Goal: Transaction & Acquisition: Purchase product/service

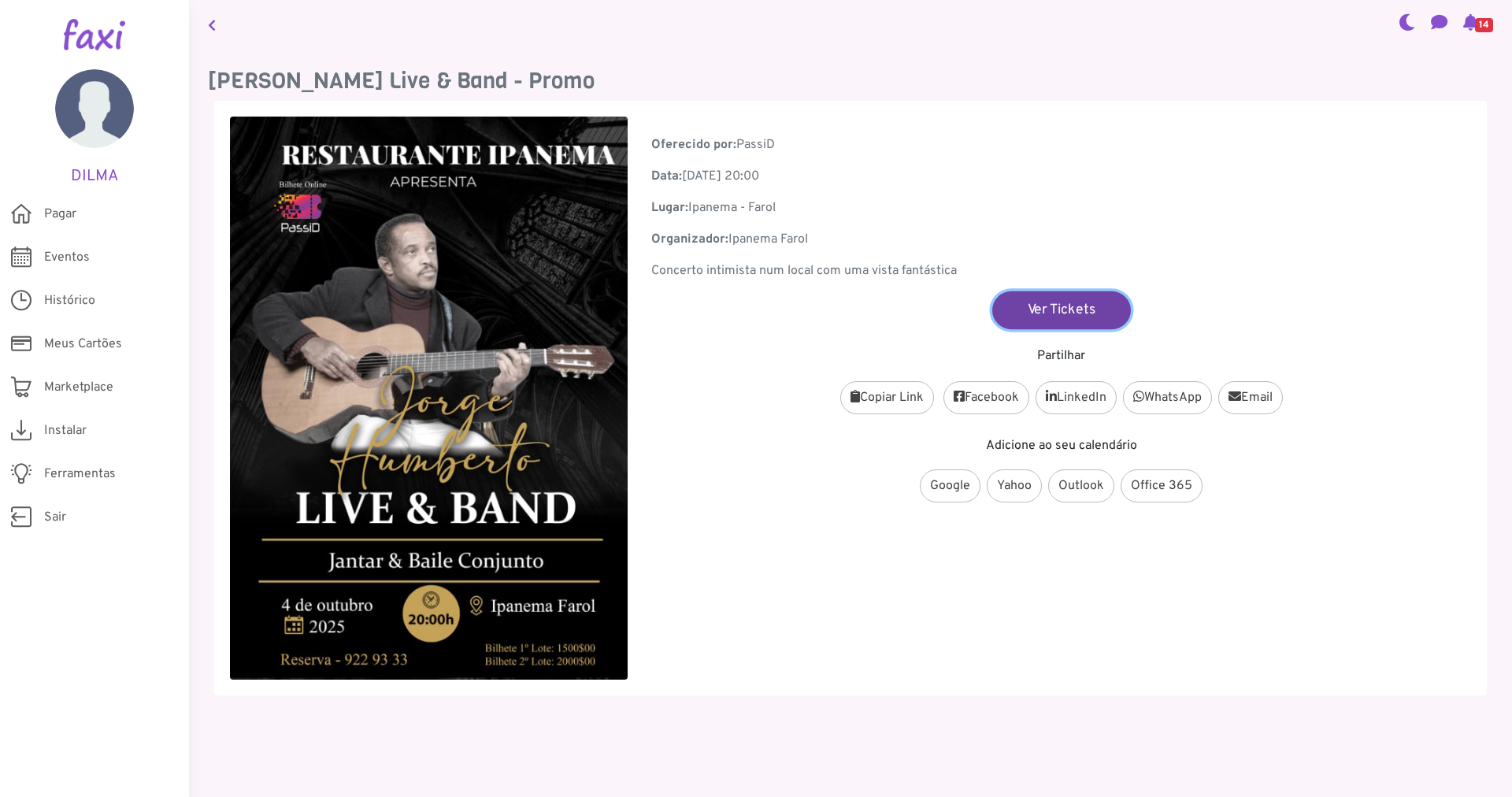
click at [1047, 310] on link "Ver Tickets" at bounding box center [1062, 309] width 139 height 38
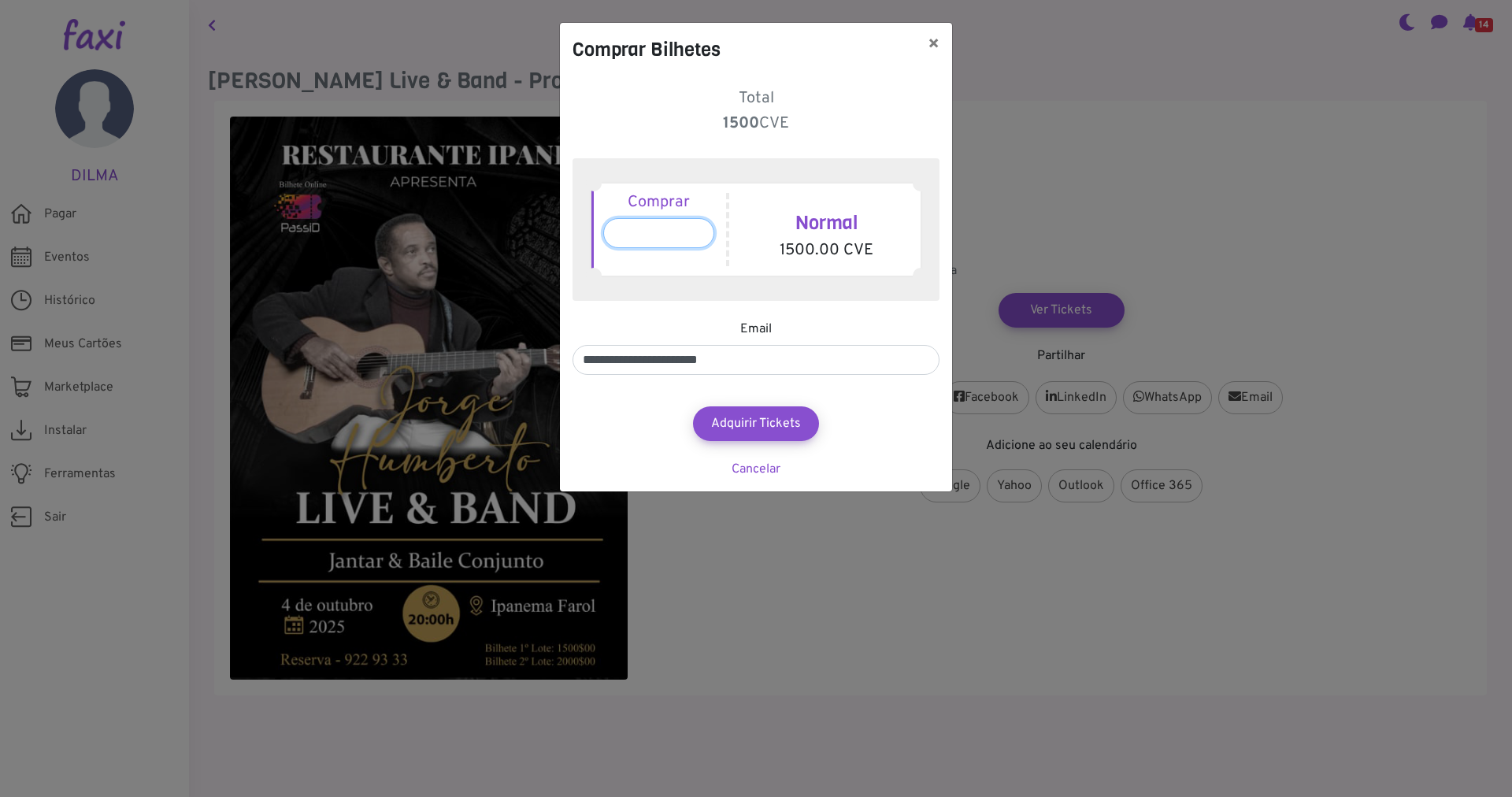
click at [625, 235] on input "*" at bounding box center [658, 233] width 111 height 30
type input "*"
click at [759, 427] on button "Adquirir Tickets" at bounding box center [756, 424] width 139 height 38
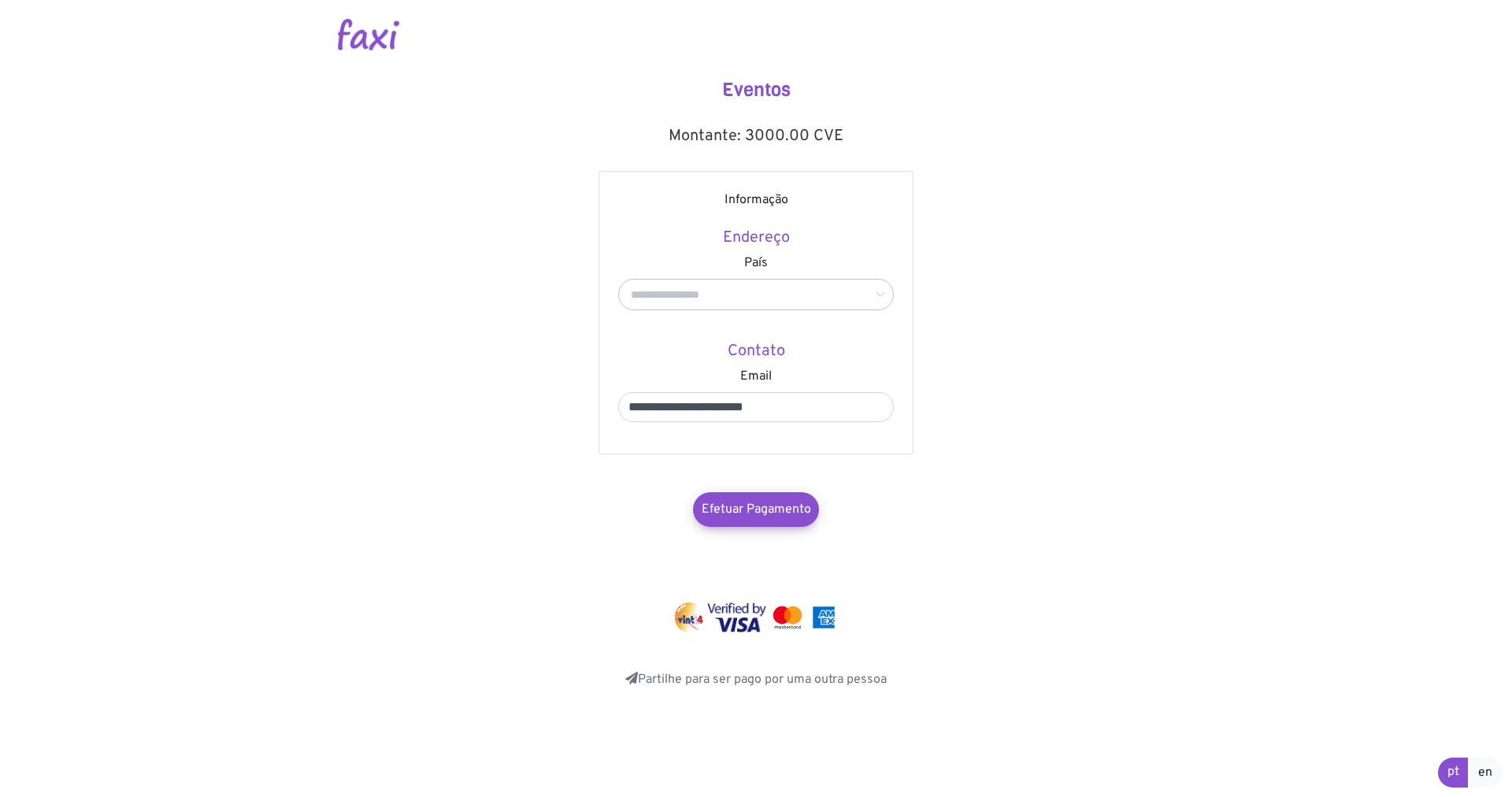
click at [879, 294] on icon at bounding box center [880, 295] width 20 height 32
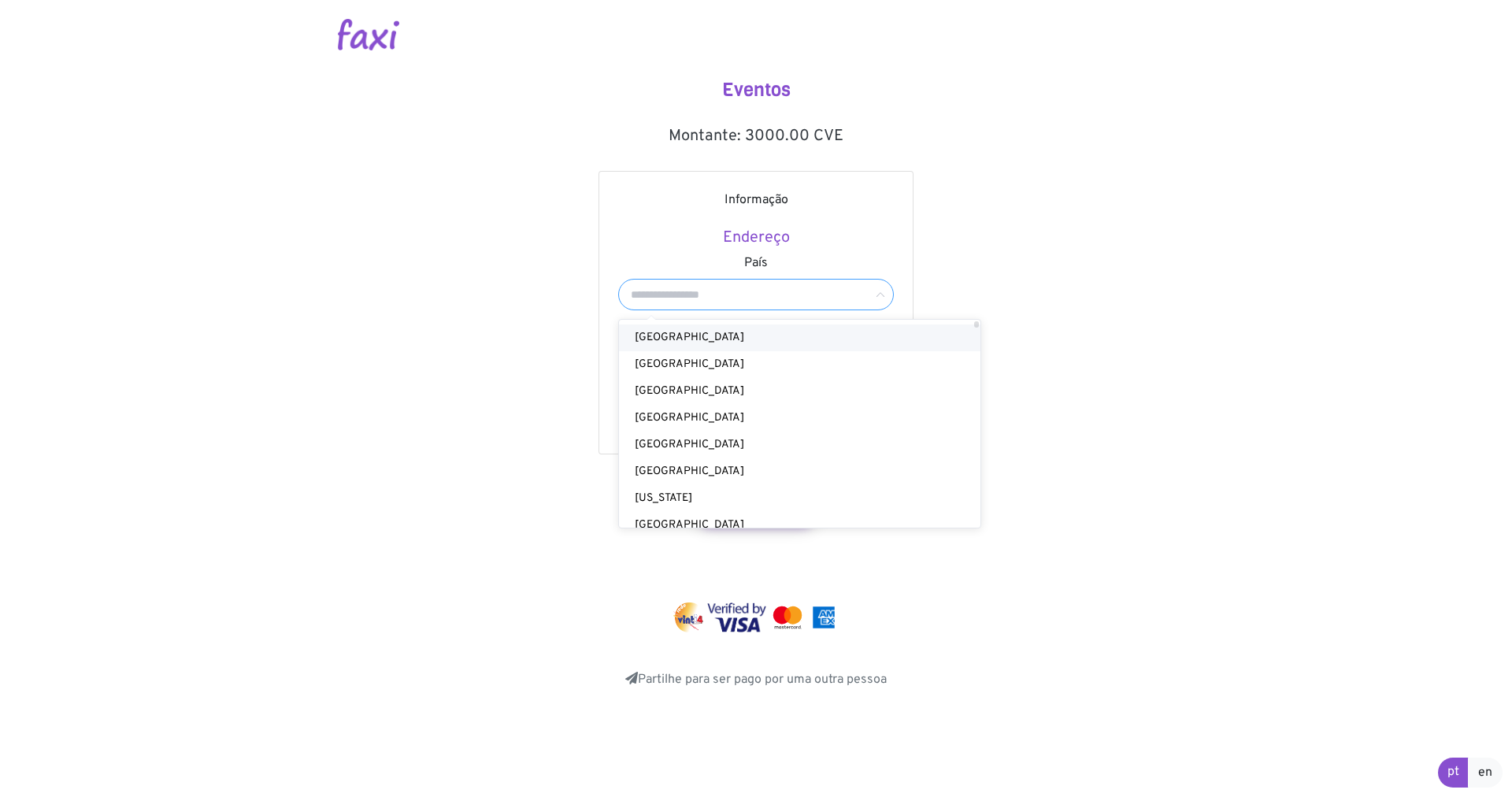
click at [687, 335] on span "Cabo Verde" at bounding box center [689, 338] width 109 height 13
type input "**********"
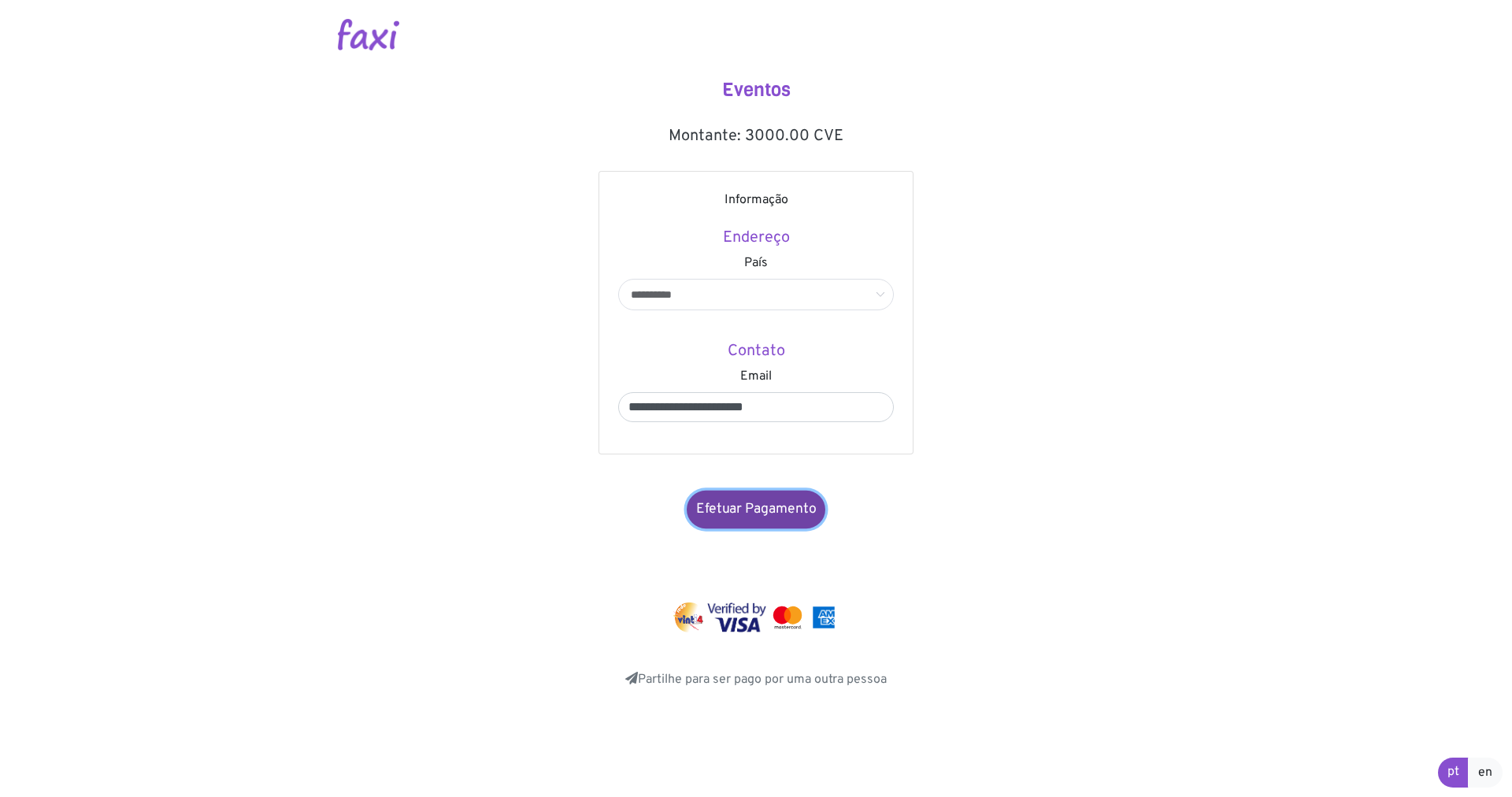
click at [732, 509] on link "Efetuar Pagamento" at bounding box center [756, 509] width 139 height 38
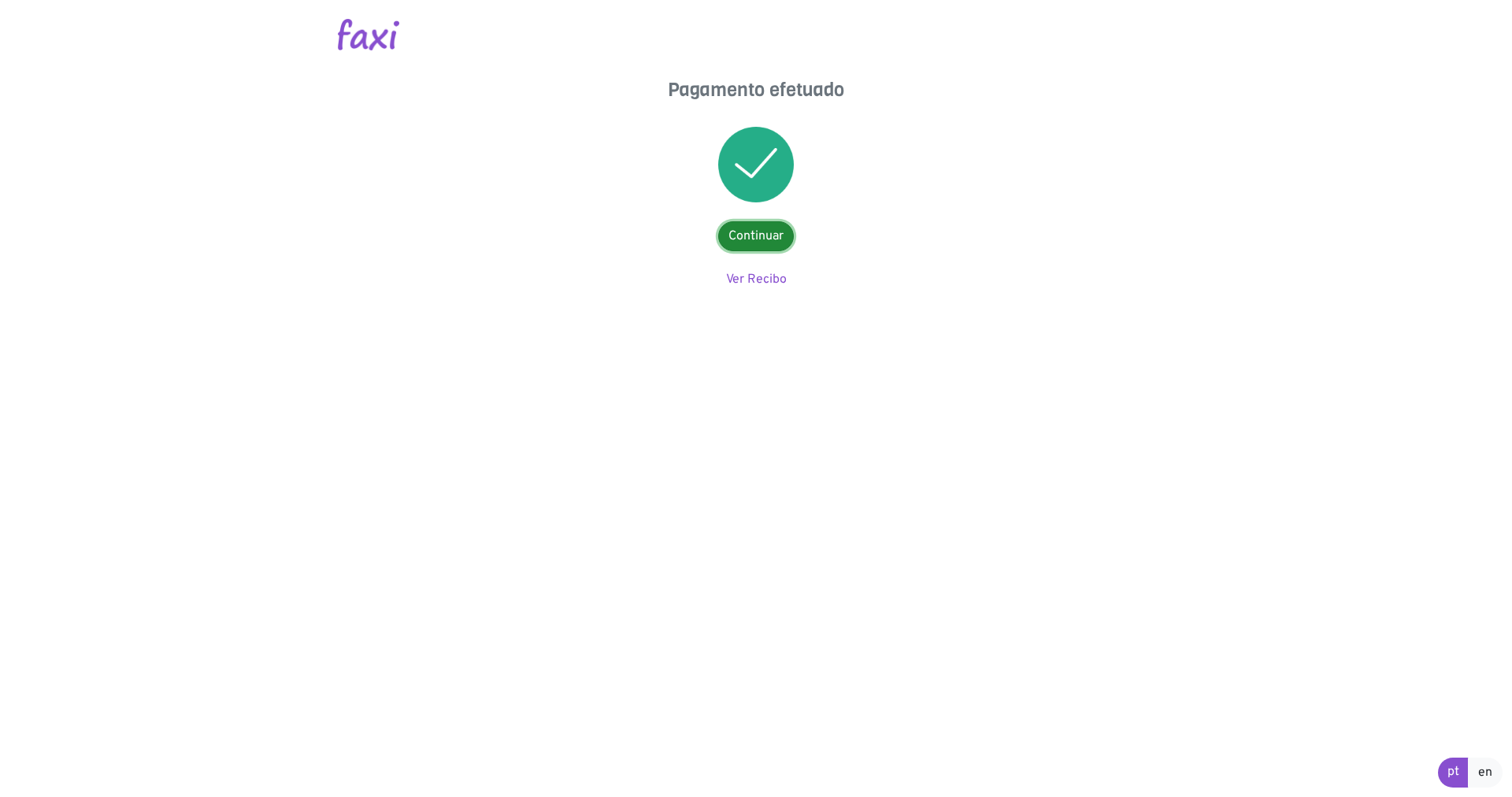
click at [754, 237] on link "Continuar" at bounding box center [756, 236] width 76 height 30
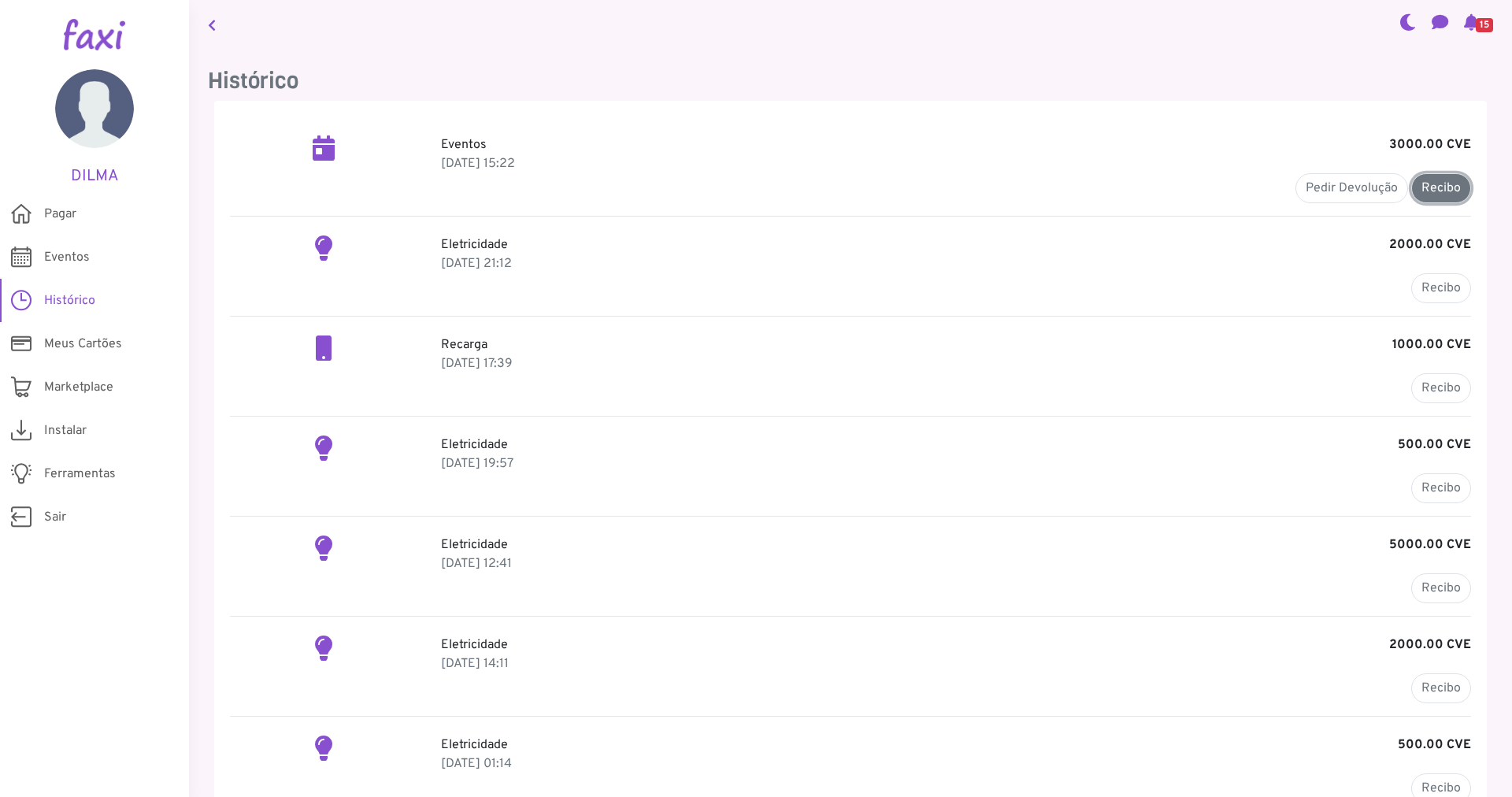
click at [1429, 189] on link "Recibo" at bounding box center [1442, 188] width 60 height 30
